Goal: Task Accomplishment & Management: Manage account settings

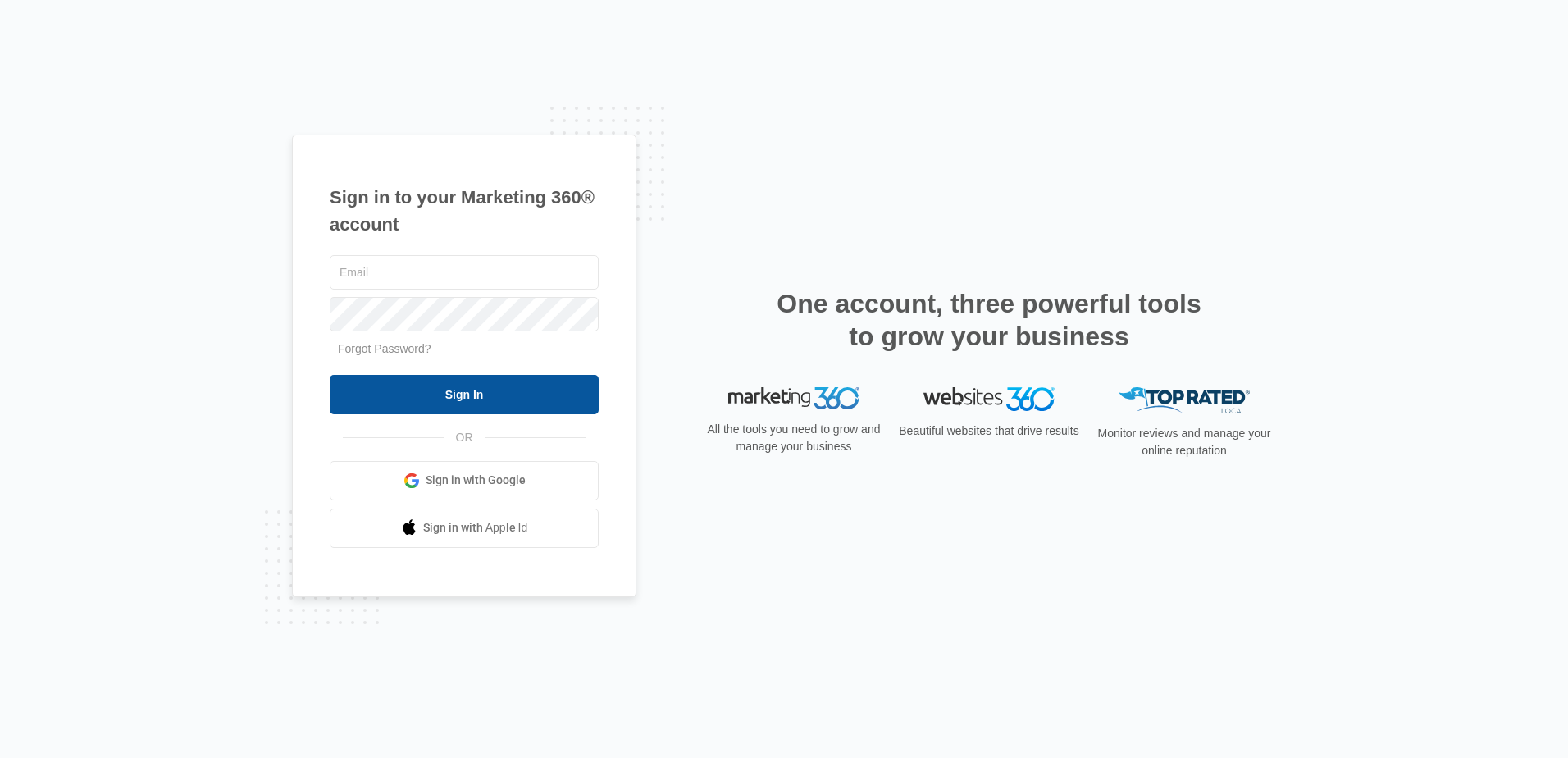
type input "[EMAIL_ADDRESS][DOMAIN_NAME]"
click at [508, 393] on input "Sign In" at bounding box center [465, 394] width 269 height 40
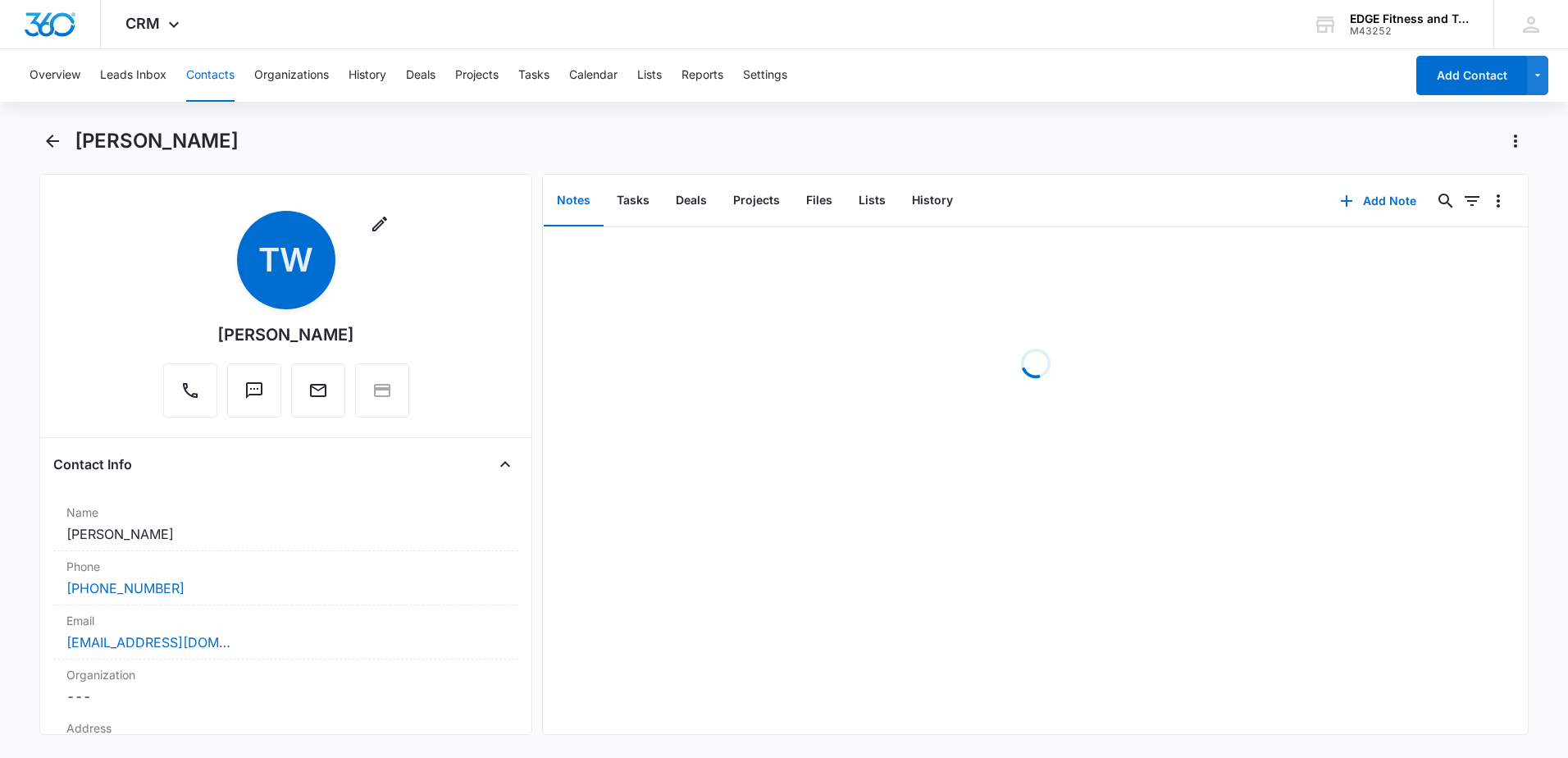
click at [220, 78] on button "Contacts" at bounding box center [210, 75] width 49 height 53
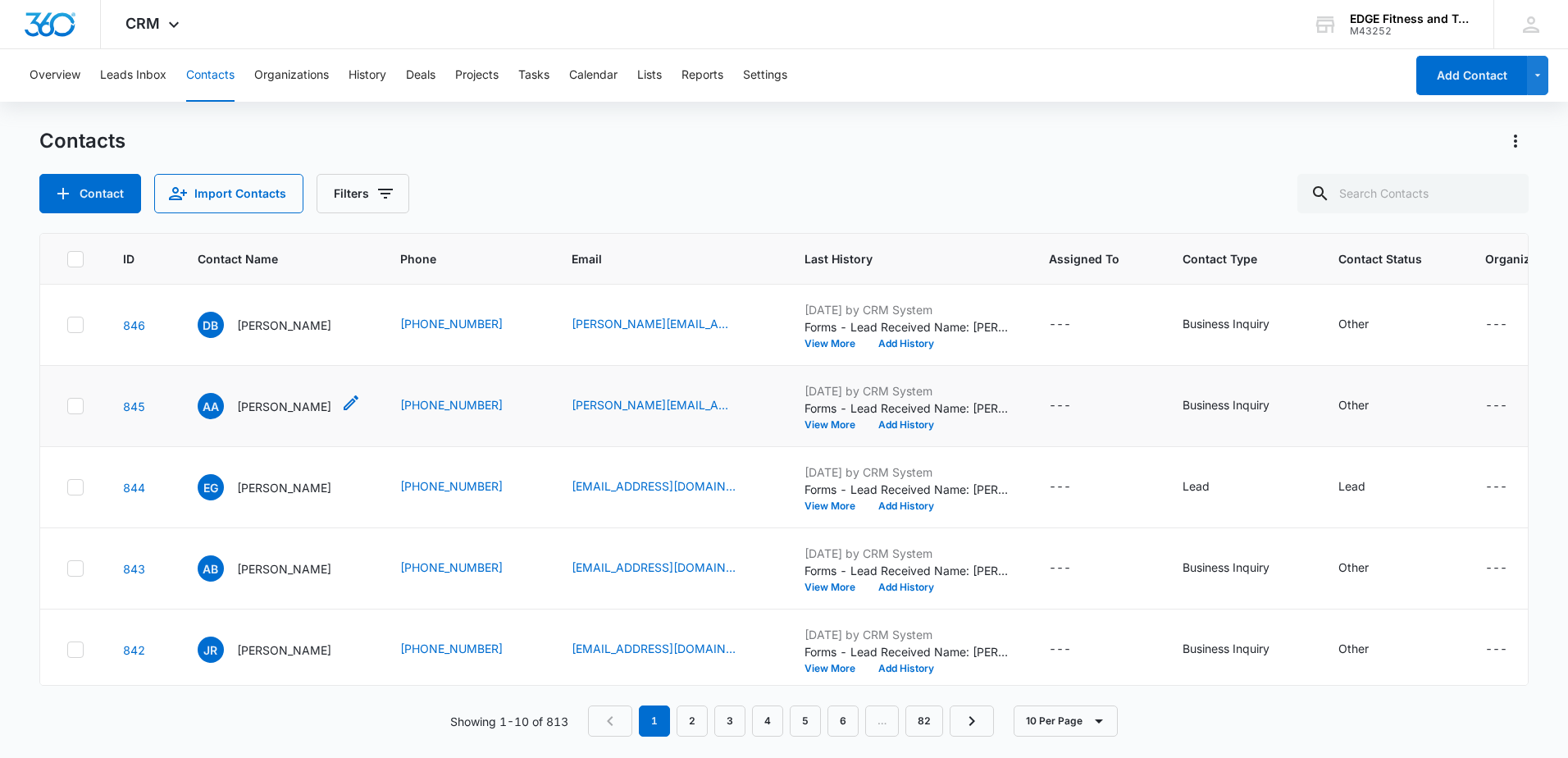
click at [265, 403] on p "[PERSON_NAME]" at bounding box center [283, 406] width 94 height 17
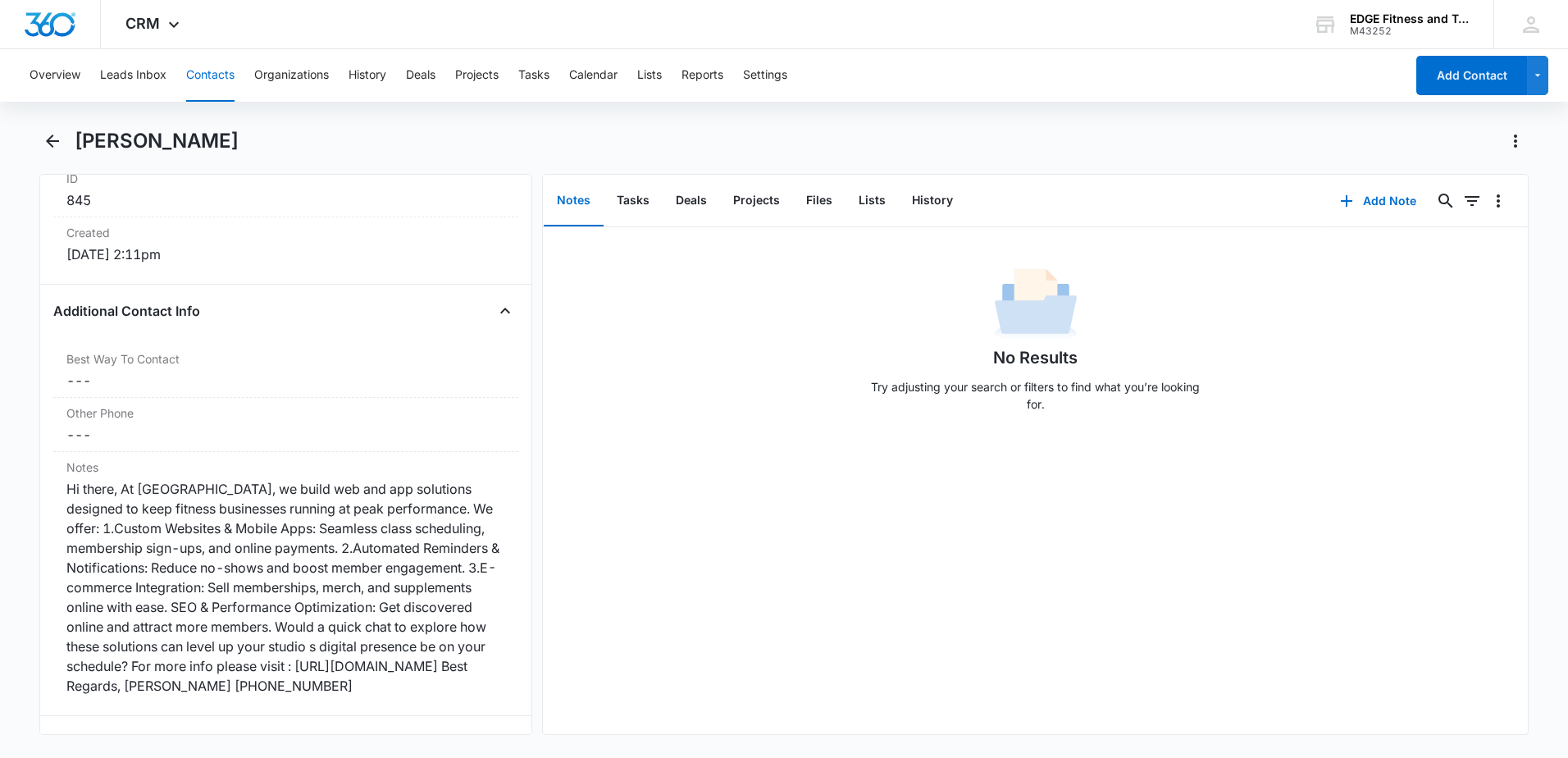
scroll to position [1231, 0]
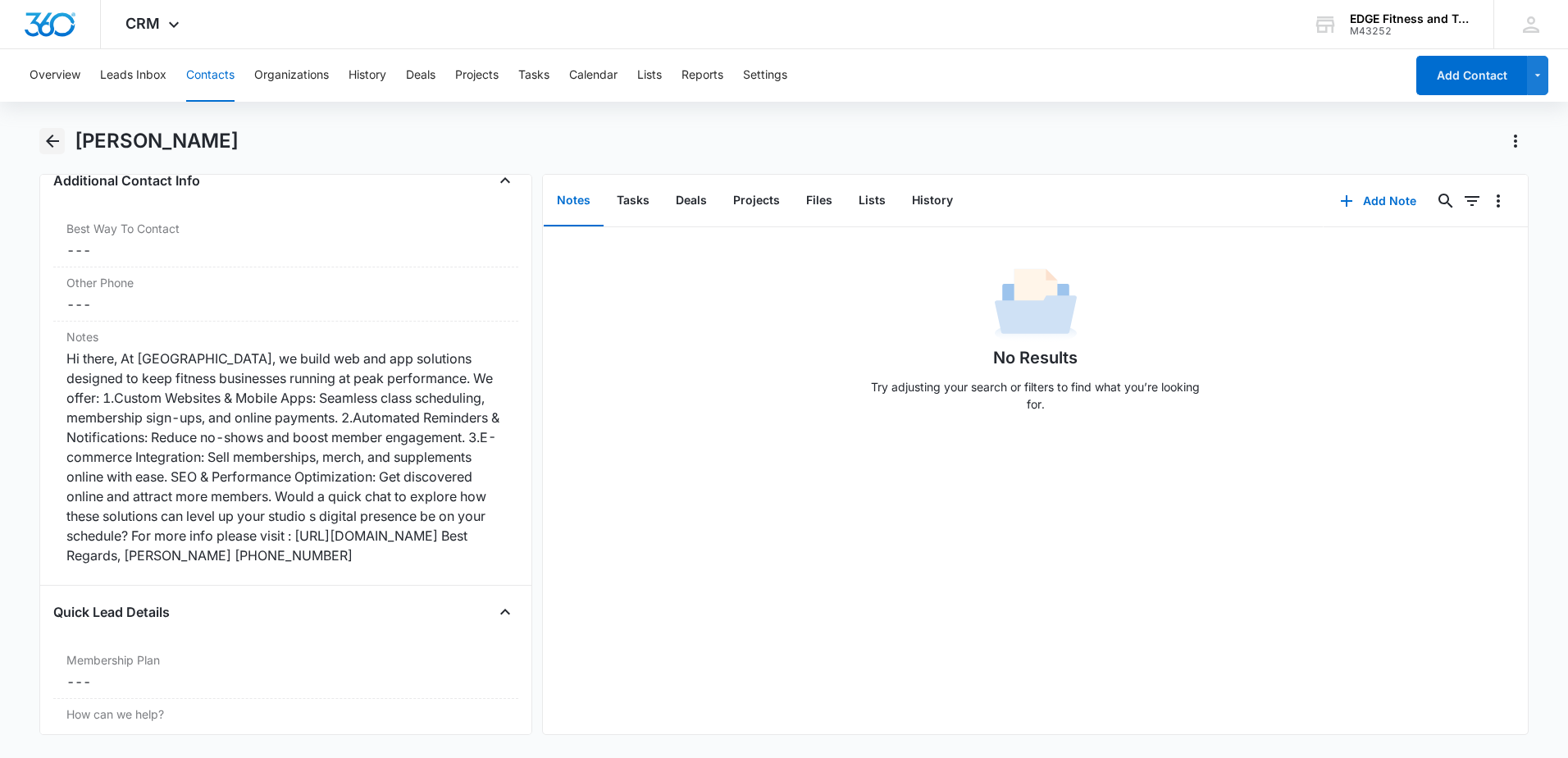
click at [48, 129] on button "Back" at bounding box center [52, 141] width 26 height 26
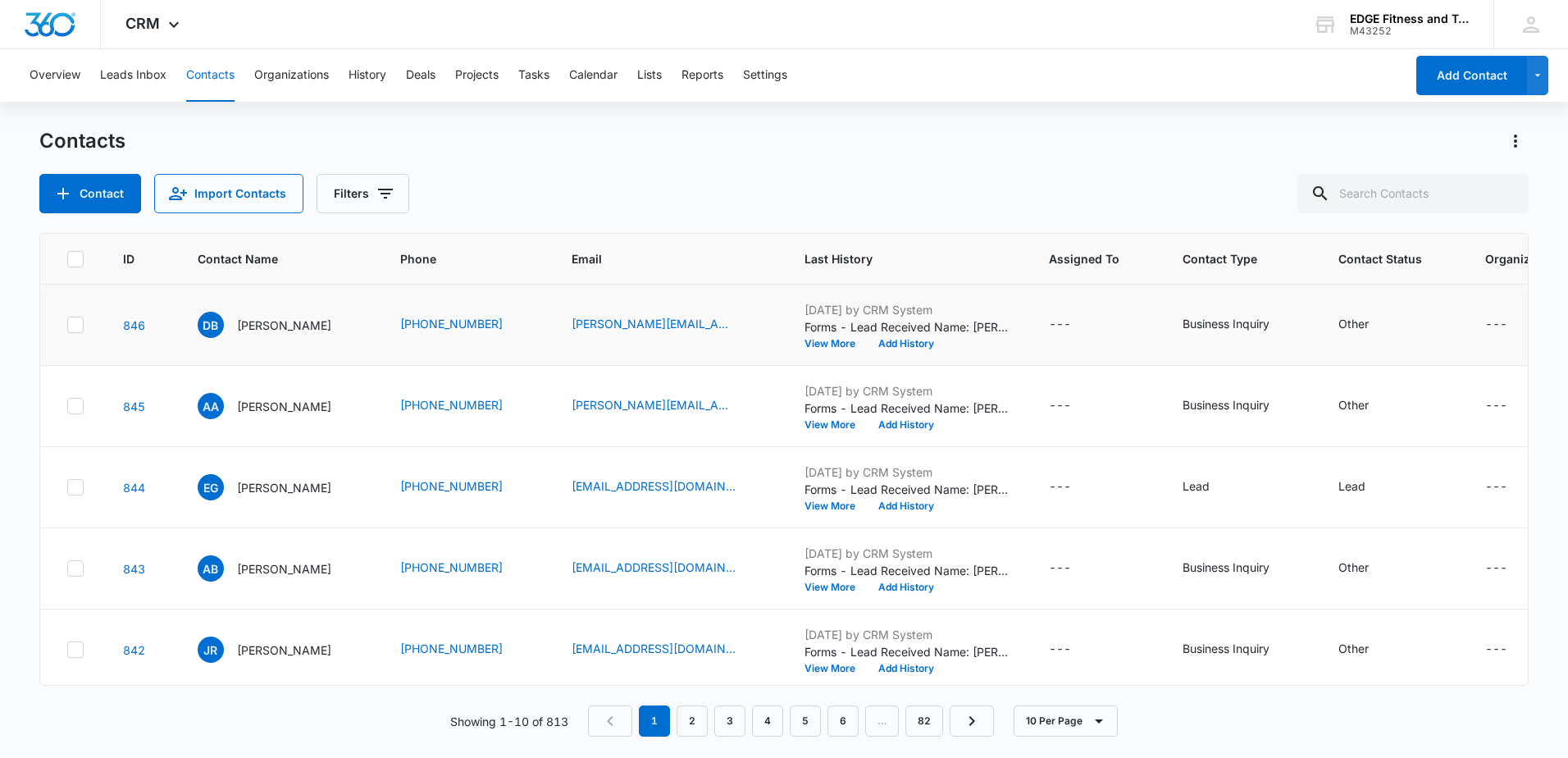
click at [347, 330] on div "DB David Bennett" at bounding box center [279, 325] width 163 height 26
click at [276, 327] on p "David Bennett" at bounding box center [283, 325] width 94 height 17
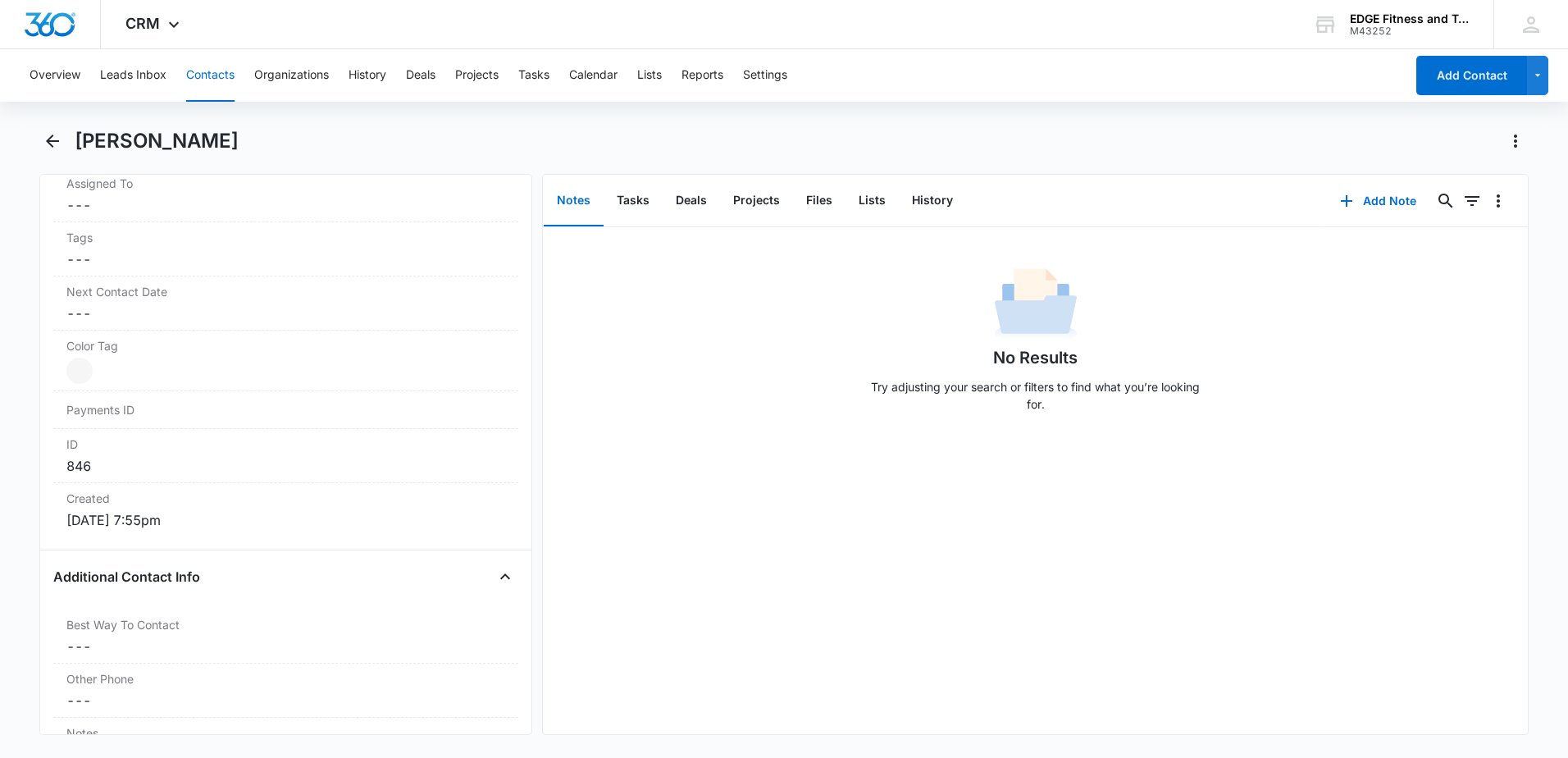
scroll to position [1067, 0]
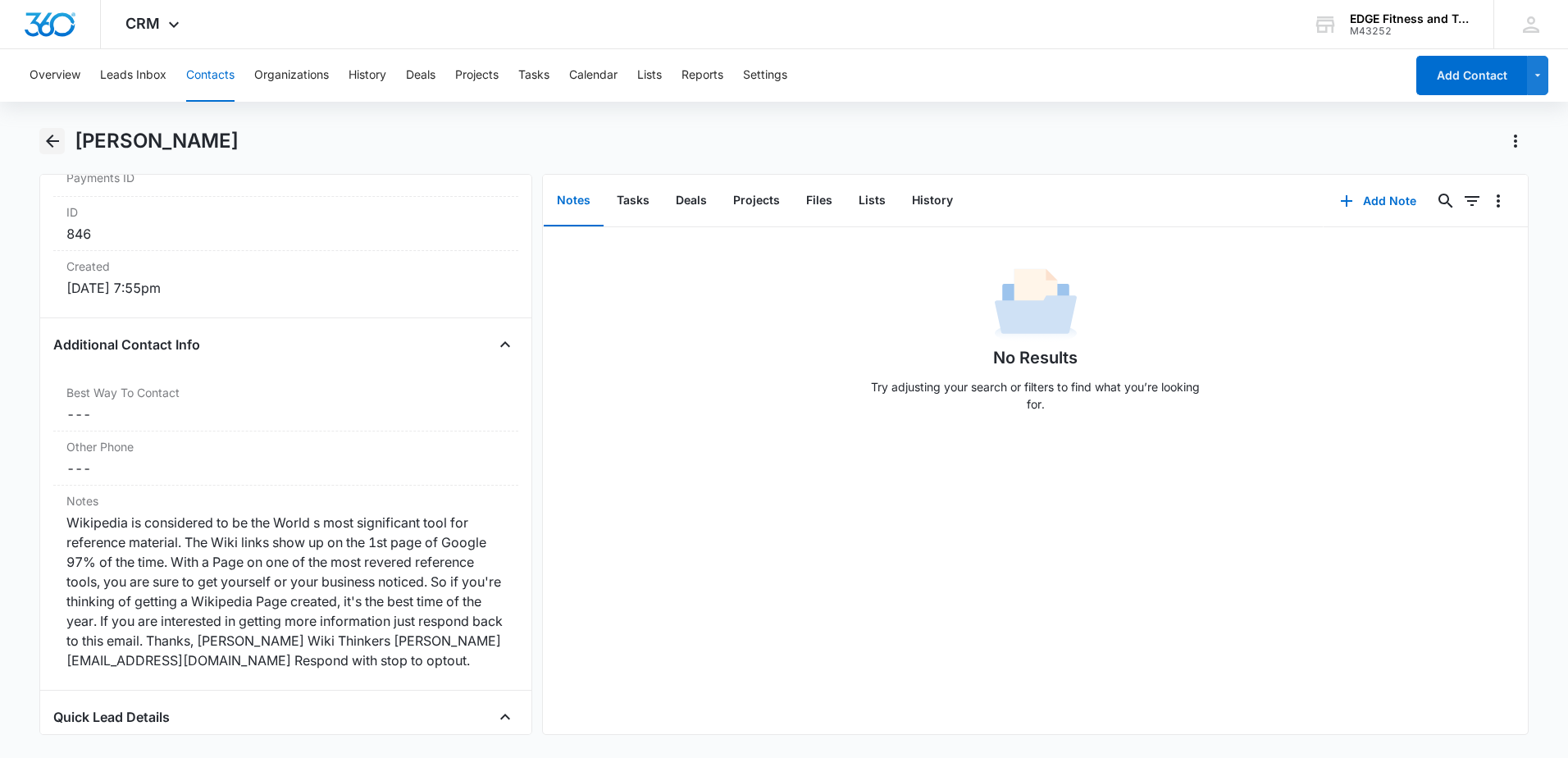
click at [50, 137] on icon "Back" at bounding box center [52, 141] width 20 height 20
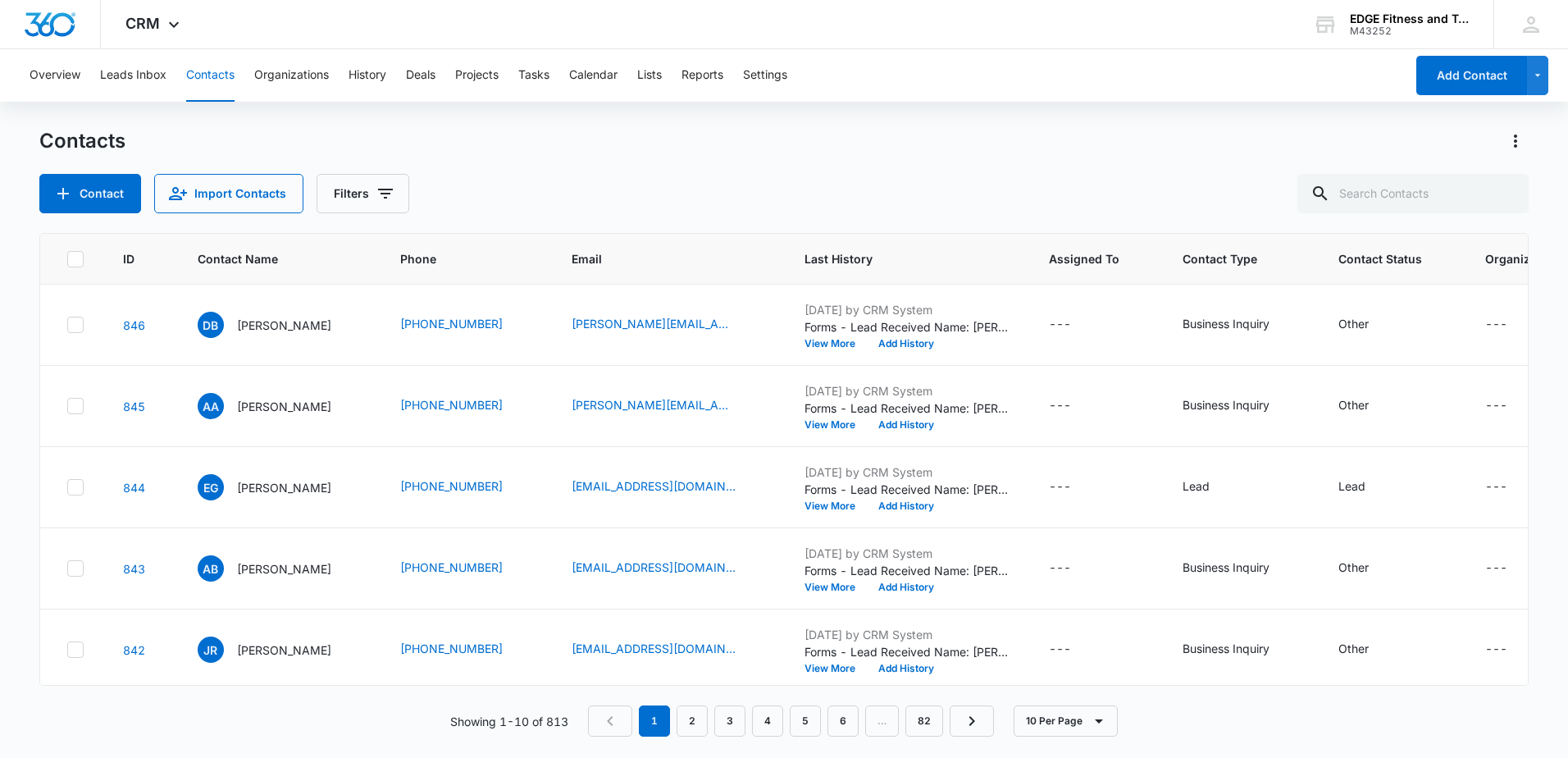
click at [75, 404] on icon at bounding box center [75, 405] width 15 height 15
click at [67, 406] on input "checkbox" at bounding box center [66, 406] width 1 height 1
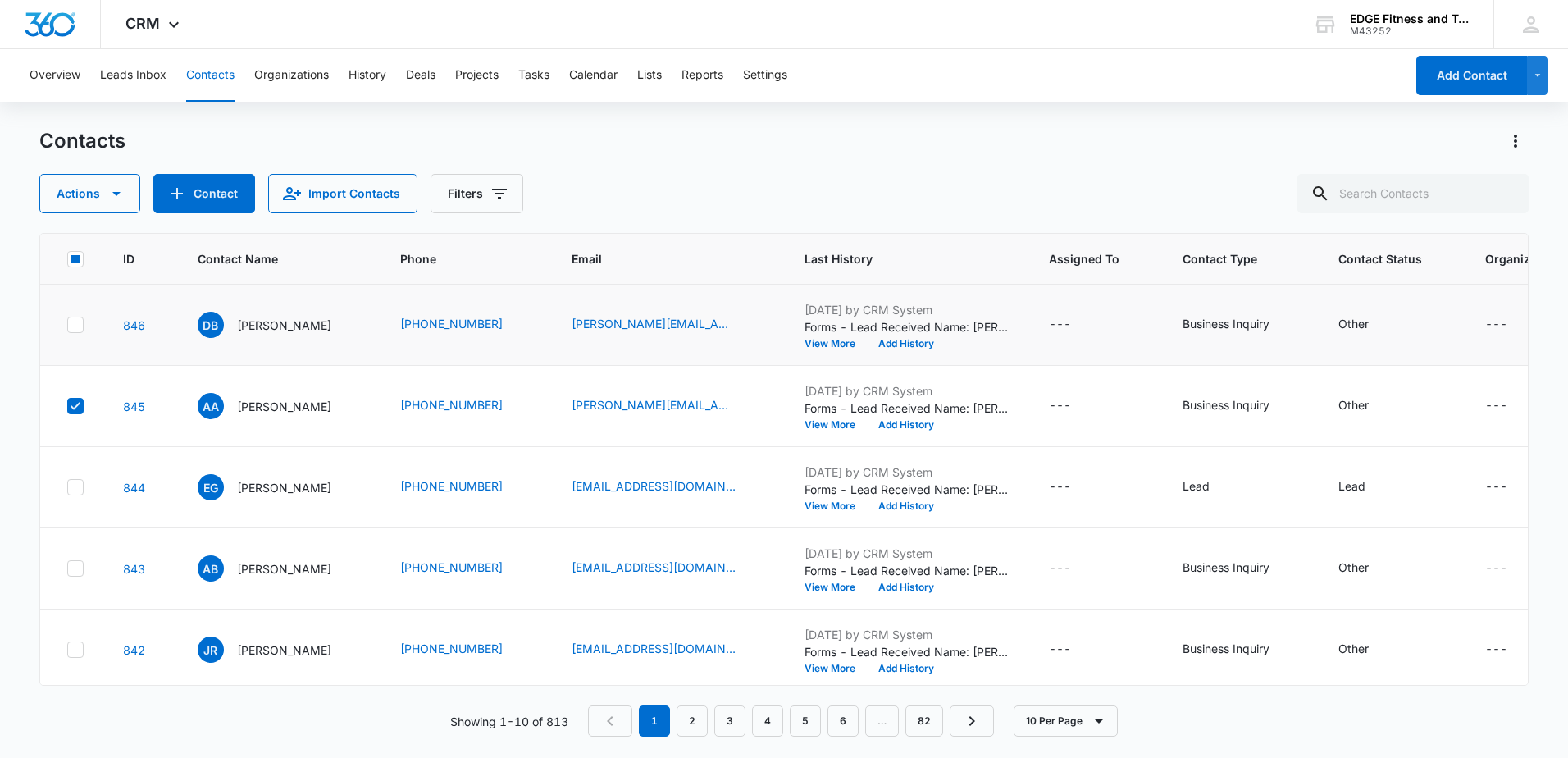
click at [73, 317] on div at bounding box center [75, 325] width 17 height 17
click at [67, 325] on input "checkbox" at bounding box center [66, 325] width 1 height 1
click at [1527, 151] on button "Actions" at bounding box center [1516, 141] width 26 height 26
click at [1022, 128] on div "Contacts" at bounding box center [784, 141] width 1490 height 26
click at [114, 194] on icon "button" at bounding box center [116, 194] width 8 height 4
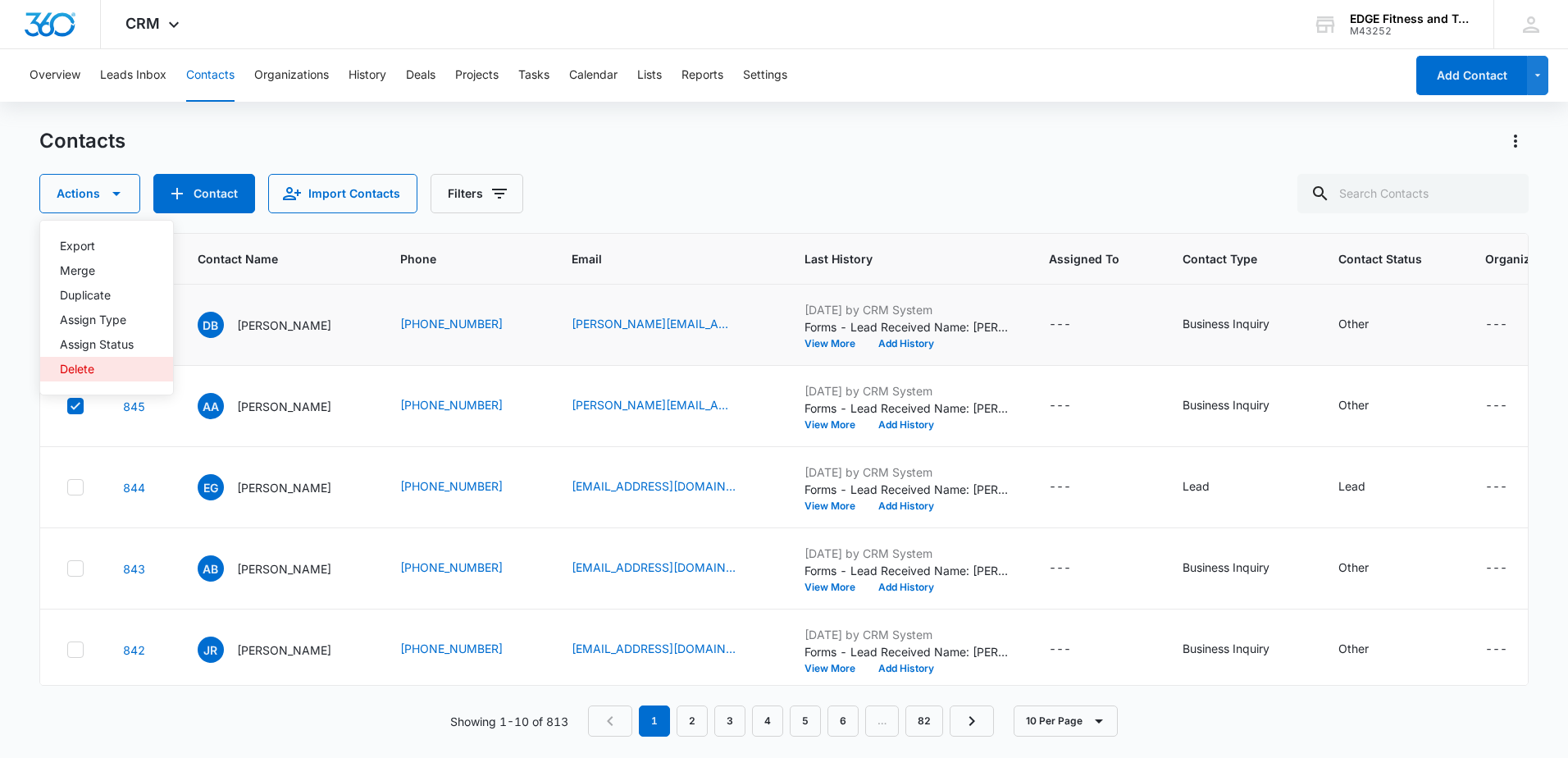
click at [88, 366] on div "Delete" at bounding box center [96, 370] width 74 height 12
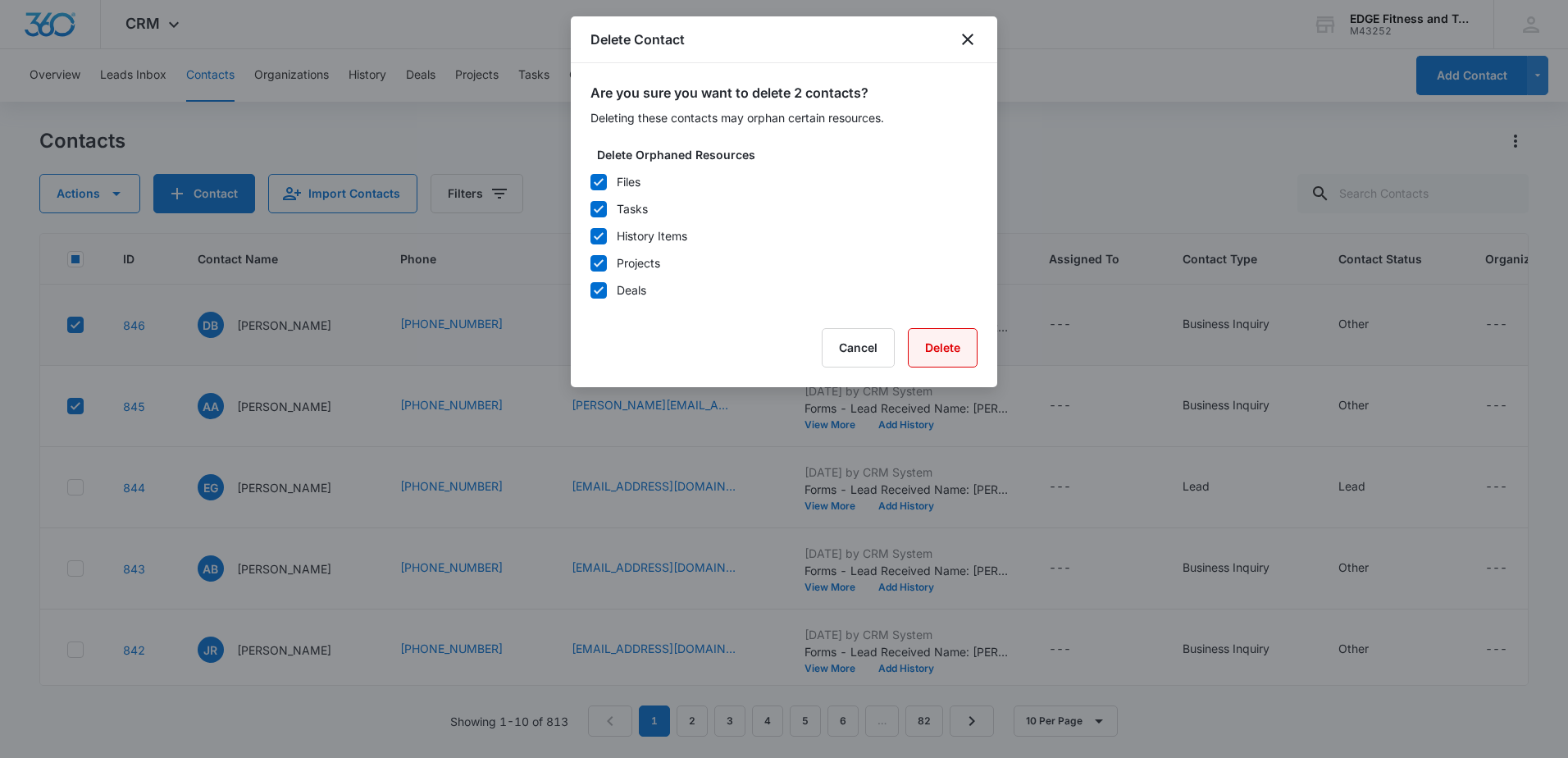
click at [936, 350] on button "Delete" at bounding box center [943, 348] width 69 height 40
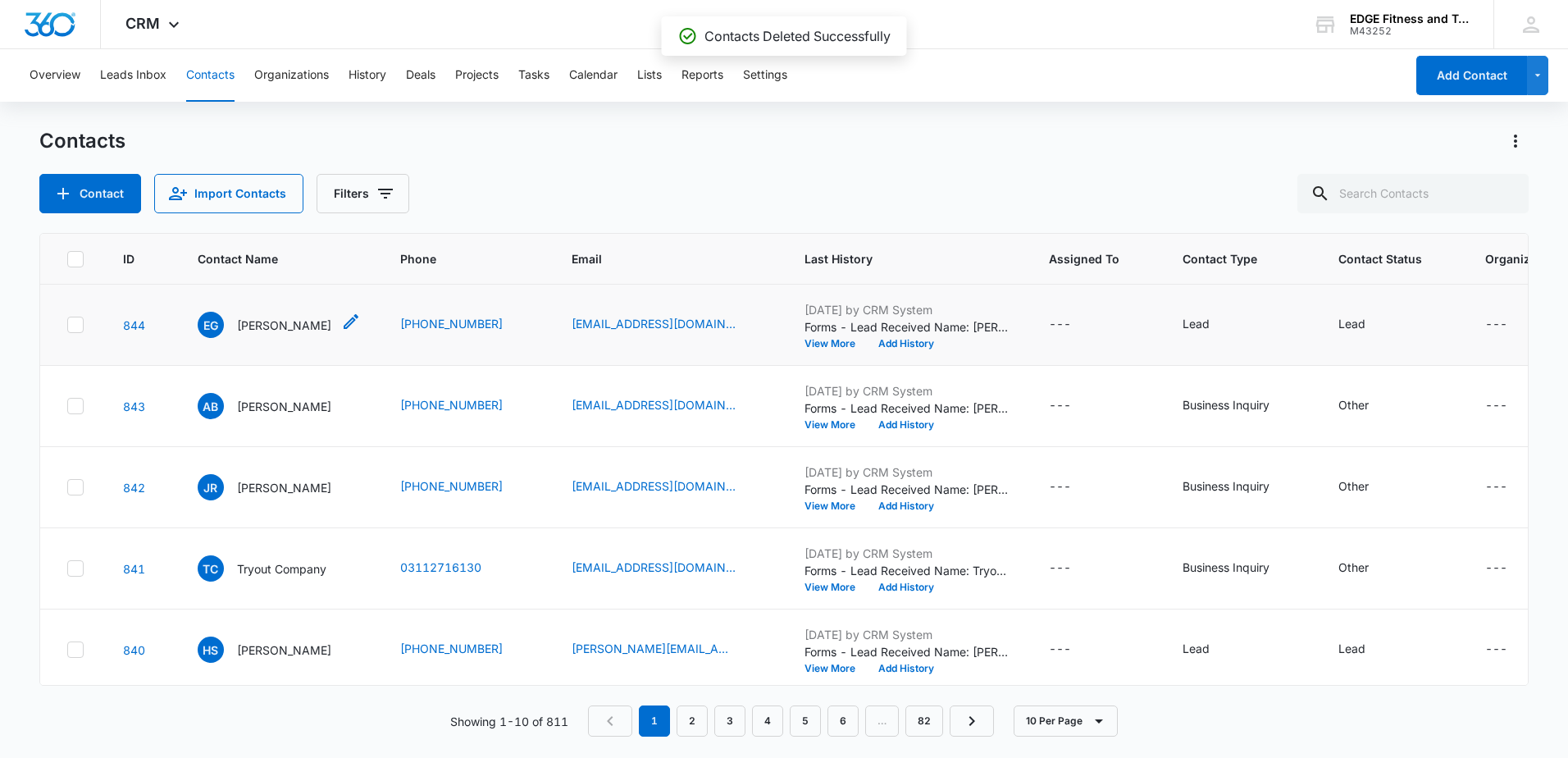
click at [261, 336] on div "EG Elizabeth Grenesko" at bounding box center [264, 325] width 134 height 26
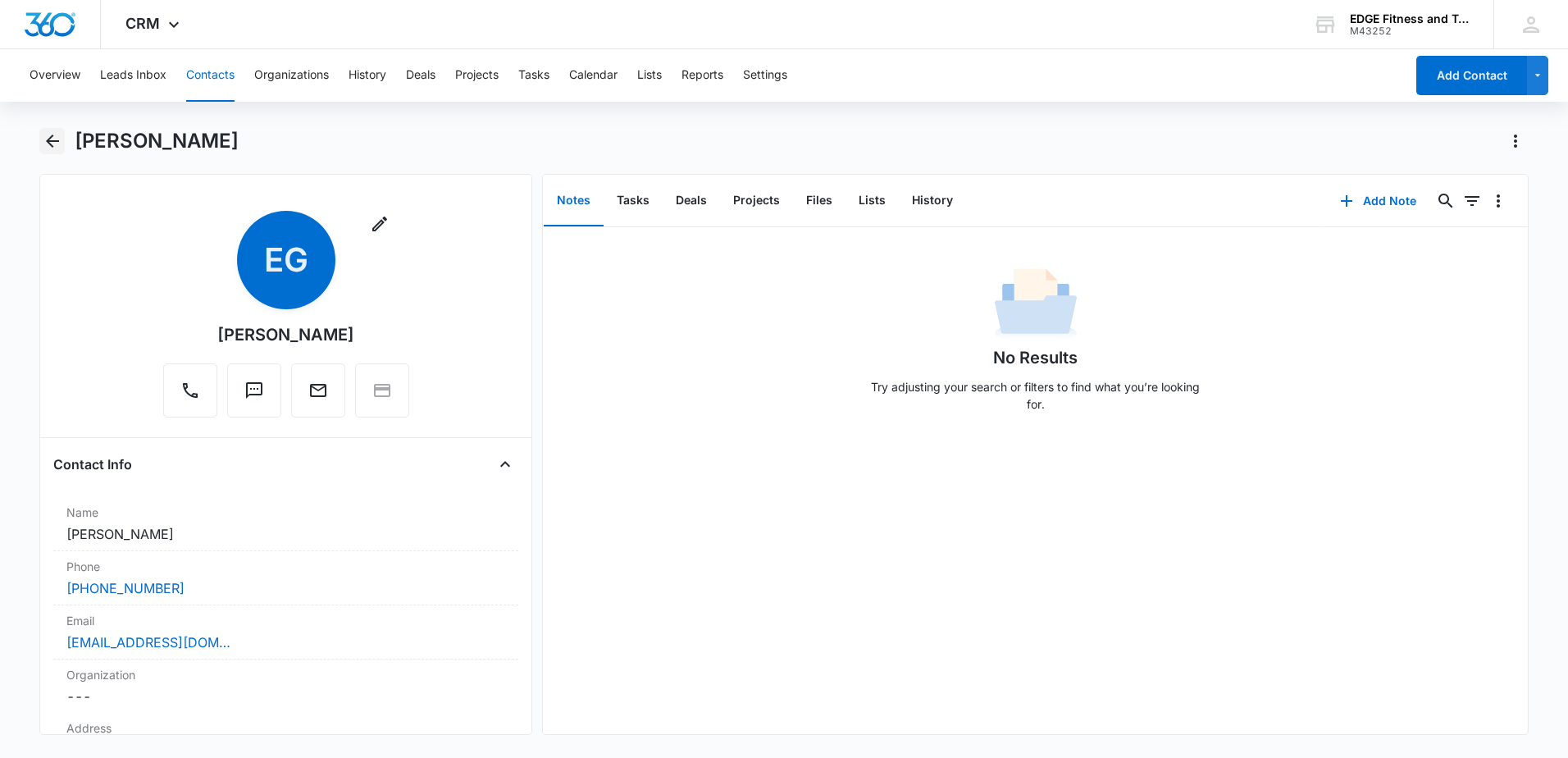
click at [46, 128] on button "Back" at bounding box center [52, 141] width 26 height 26
